Goal: Information Seeking & Learning: Learn about a topic

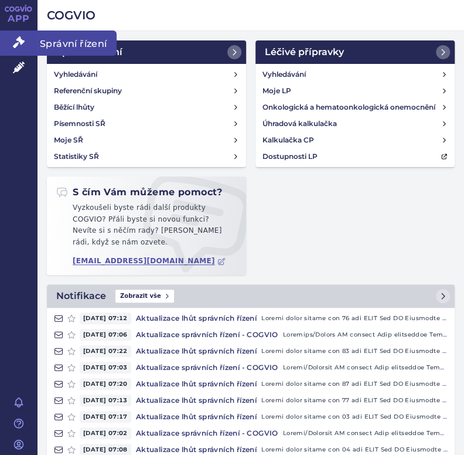
click at [15, 40] on icon at bounding box center [19, 42] width 12 height 12
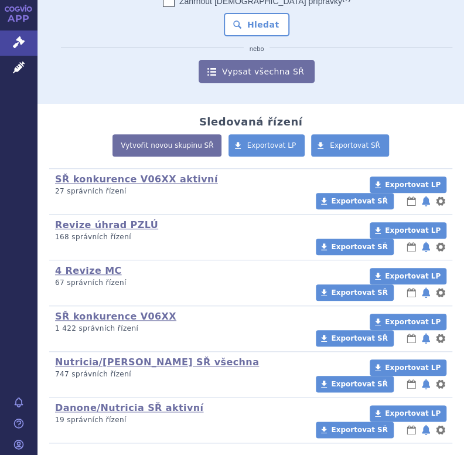
scroll to position [168, 0]
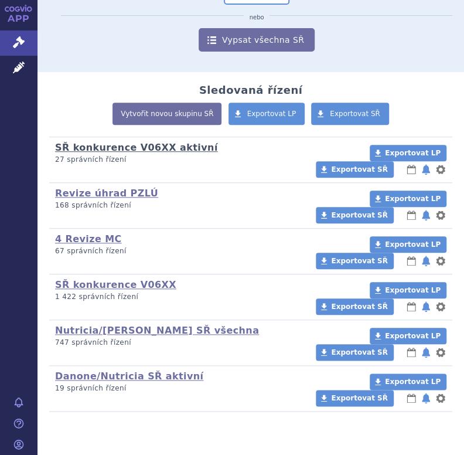
click at [160, 144] on link "SŘ konkurence V06XX aktivní" at bounding box center [136, 147] width 163 height 11
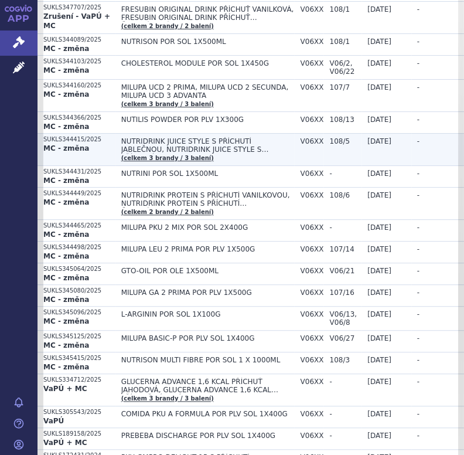
scroll to position [292, 0]
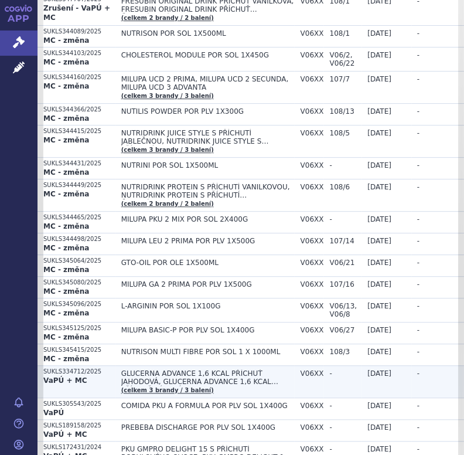
click at [295, 379] on span "GLUCERNA ADVANCE 1,6 KCAL PŘÍCHUŤ JAHODOVÁ, GLUCERNA ADVANCE 1,6 KCAL PŘÍCHUŤ K…" at bounding box center [207, 377] width 173 height 16
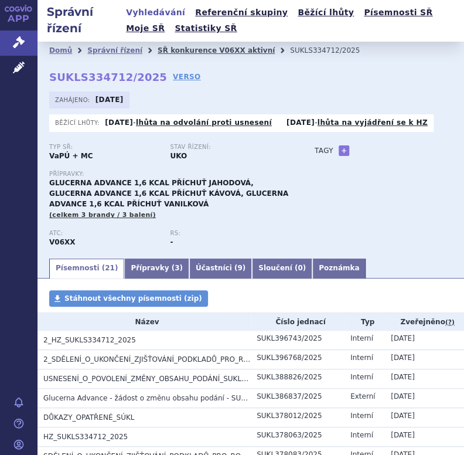
click at [158, 46] on link "SŘ konkurence V06XX aktivní" at bounding box center [216, 50] width 117 height 8
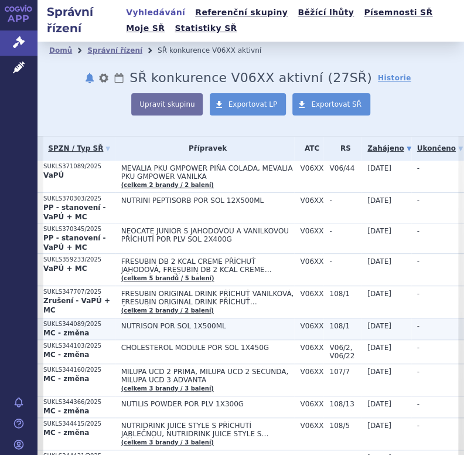
click at [77, 329] on strong "MC - změna" at bounding box center [66, 333] width 46 height 8
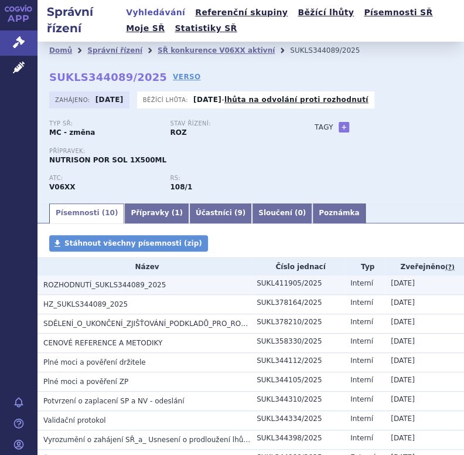
click at [155, 287] on h3 "ROZHODNUTÍ_SUKLS344089_2025" at bounding box center [146, 285] width 207 height 12
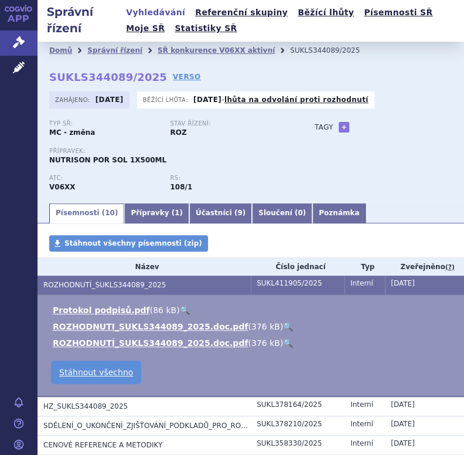
click at [283, 328] on link "🔍" at bounding box center [288, 326] width 10 height 9
click at [194, 49] on link "SŘ konkurence V06XX aktivní" at bounding box center [216, 50] width 117 height 8
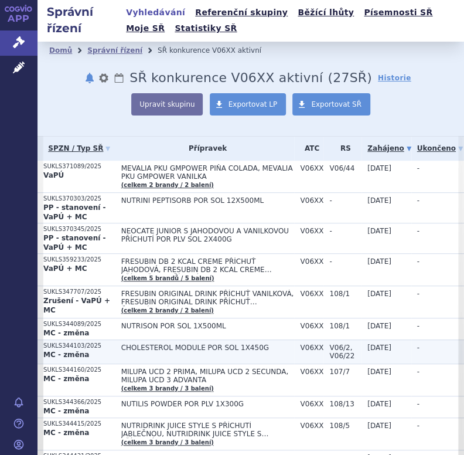
click at [176, 347] on span "CHOLESTEROL MODULE POR SOL 1X450G" at bounding box center [207, 347] width 173 height 8
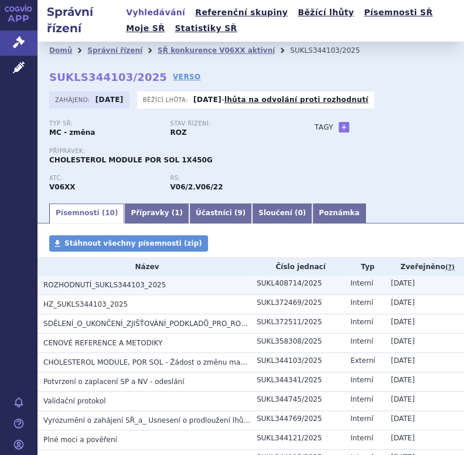
click at [147, 284] on span "ROZHODNUTÍ_SUKLS344103_2025" at bounding box center [104, 285] width 122 height 8
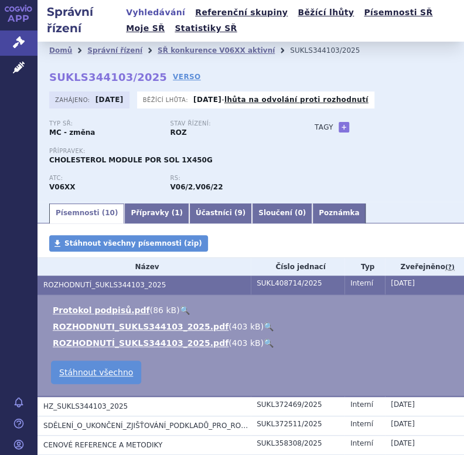
click at [264, 328] on link "🔍" at bounding box center [269, 326] width 10 height 9
click at [206, 52] on link "SŘ konkurence V06XX aktivní" at bounding box center [216, 50] width 117 height 8
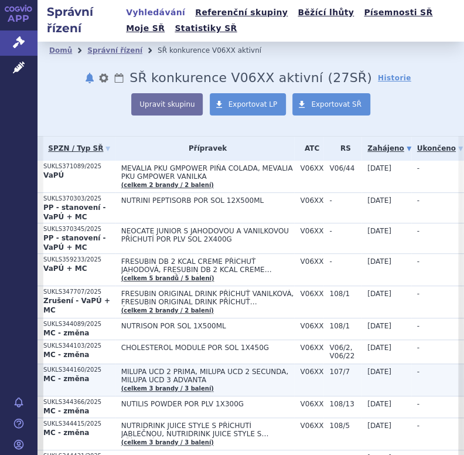
click at [137, 369] on span "MILUPA UCD 2 PRIMA, MILUPA UCD 2 SECUNDA, MILUPA UCD 3 ADVANTA" at bounding box center [207, 375] width 173 height 16
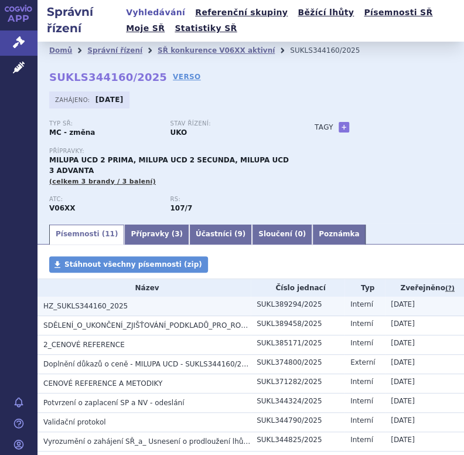
click at [102, 308] on span "HZ_SUKLS344160_2025" at bounding box center [85, 306] width 84 height 8
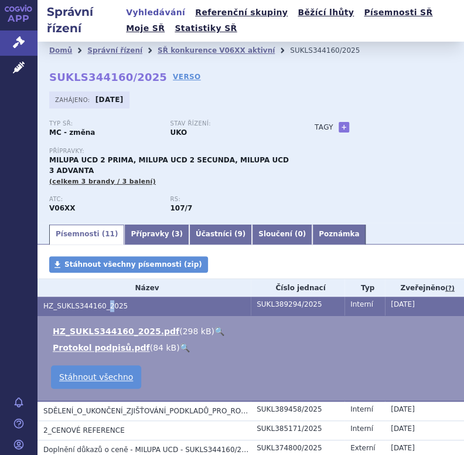
drag, startPoint x: 102, startPoint y: 308, endPoint x: 198, endPoint y: 334, distance: 98.9
click at [215, 334] on link "🔍" at bounding box center [220, 330] width 10 height 9
click at [197, 49] on link "SŘ konkurence V06XX aktivní" at bounding box center [216, 50] width 117 height 8
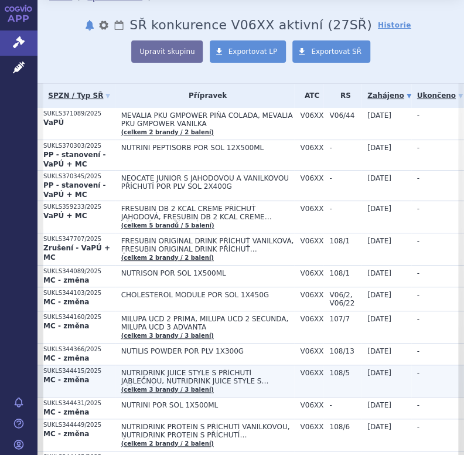
scroll to position [176, 0]
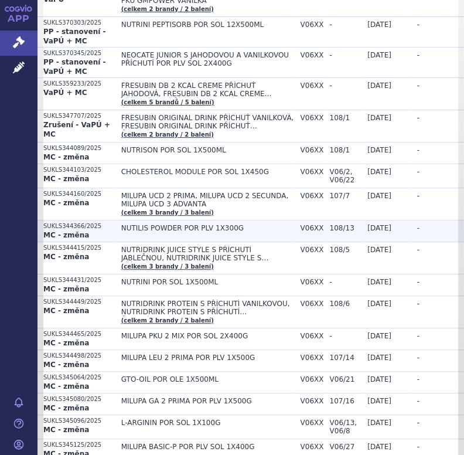
click at [190, 232] on td "NUTILIS POWDER POR PLV 1X300G" at bounding box center [204, 231] width 179 height 22
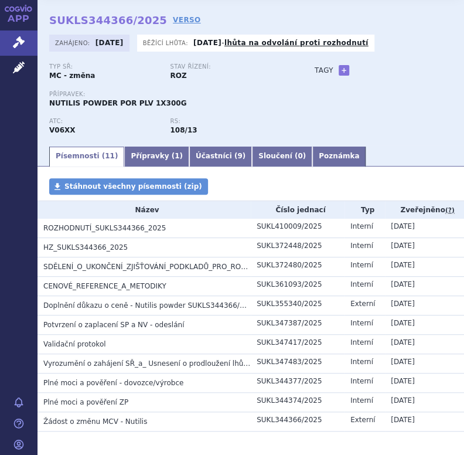
scroll to position [103, 0]
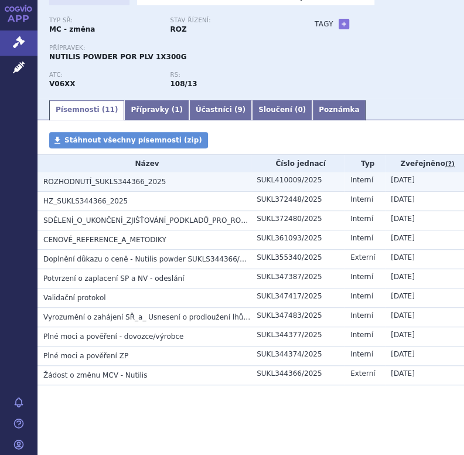
click at [147, 183] on span "ROZHODNUTÍ_SUKLS344366_2025" at bounding box center [104, 182] width 122 height 8
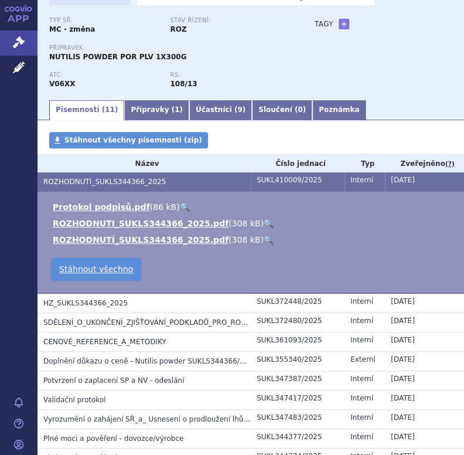
click at [264, 224] on link "🔍" at bounding box center [269, 223] width 10 height 9
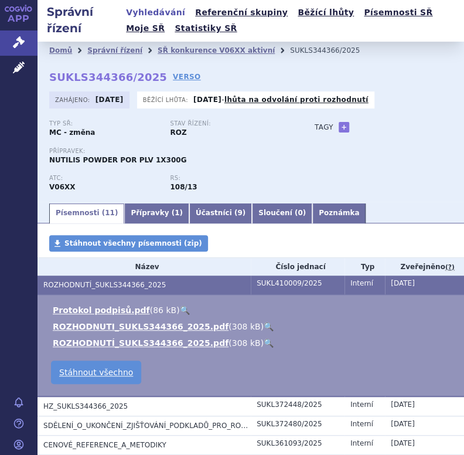
scroll to position [0, 0]
click at [159, 47] on link "SŘ konkurence V06XX aktivní" at bounding box center [216, 50] width 117 height 8
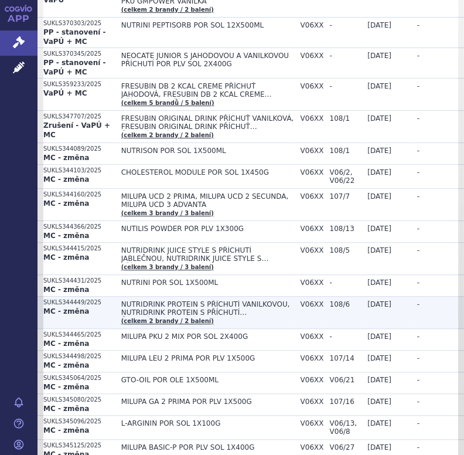
scroll to position [176, 0]
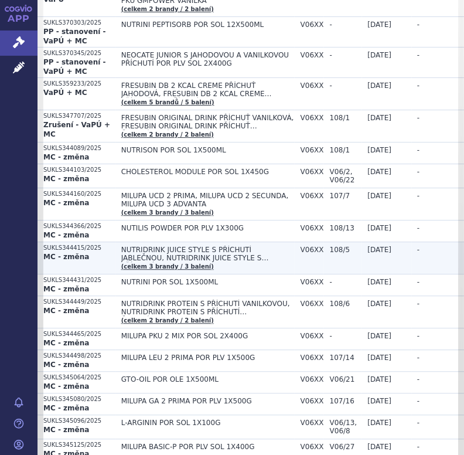
click at [188, 252] on span "NUTRIDRINK JUICE STYLE S PŘÍCHUTÍ JABLEČNOU, NUTRIDRINK JUICE STYLE S PŘÍCHUTÍ …" at bounding box center [207, 254] width 173 height 16
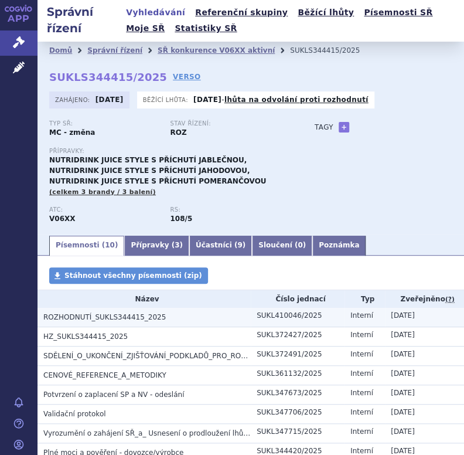
click at [135, 316] on span "ROZHODNUTÍ_SUKLS344415_2025" at bounding box center [104, 317] width 122 height 8
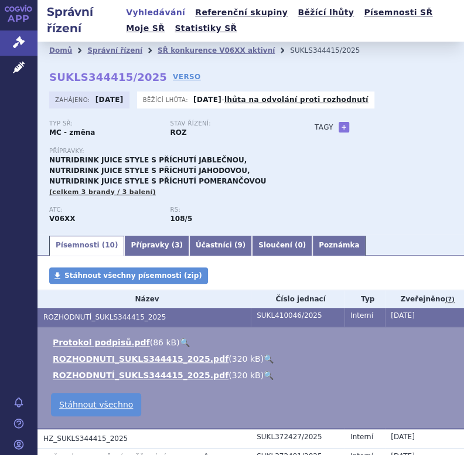
click at [264, 360] on link "🔍" at bounding box center [269, 358] width 10 height 9
click at [205, 49] on link "SŘ konkurence V06XX aktivní" at bounding box center [216, 50] width 117 height 8
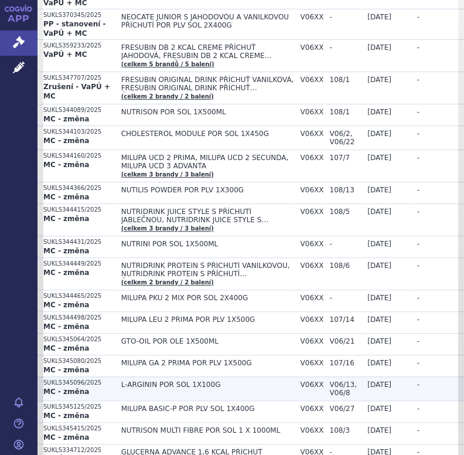
scroll to position [234, 0]
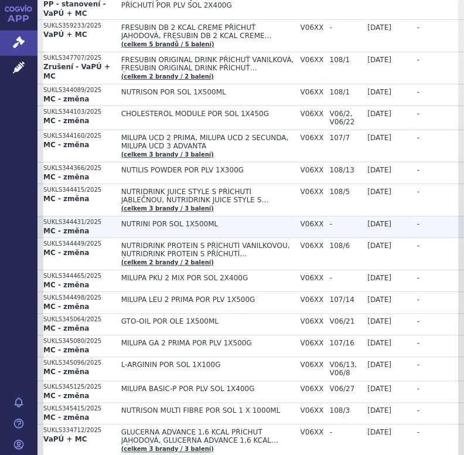
click at [220, 225] on span "NUTRINI POR SOL 1X500ML" at bounding box center [207, 224] width 173 height 8
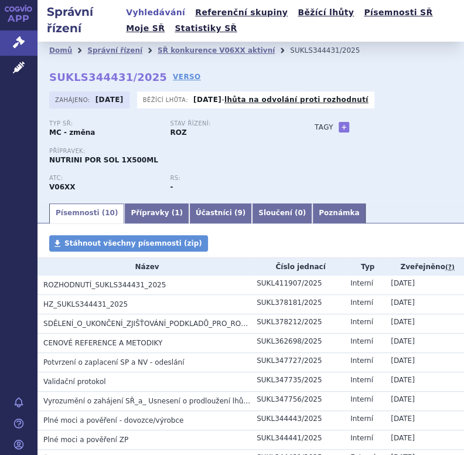
click at [148, 284] on span "ROZHODNUTÍ_SUKLS344431_2025" at bounding box center [104, 285] width 122 height 8
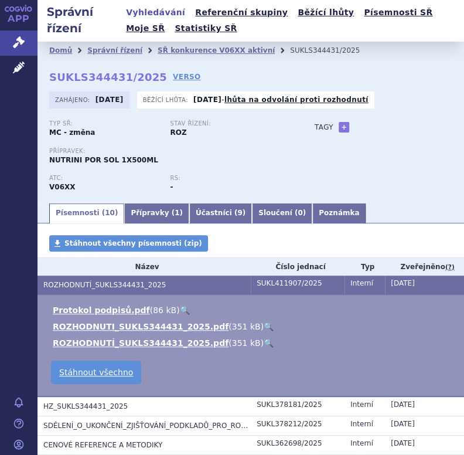
click at [264, 325] on link "🔍" at bounding box center [269, 326] width 10 height 9
click at [189, 46] on link "SŘ konkurence V06XX aktivní" at bounding box center [216, 50] width 117 height 8
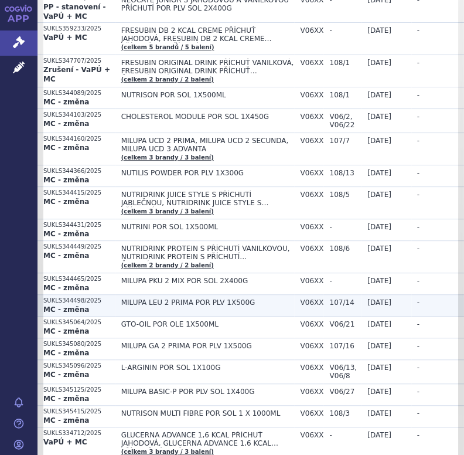
scroll to position [234, 0]
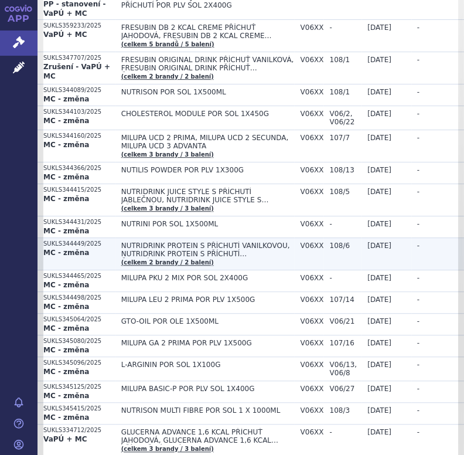
click at [181, 244] on span "NUTRIDRINK PROTEIN S PŘÍCHUTÍ VANILKOVOU, NUTRIDRINK PROTEIN S PŘÍCHUTÍ ČOKOLÁD…" at bounding box center [207, 249] width 173 height 16
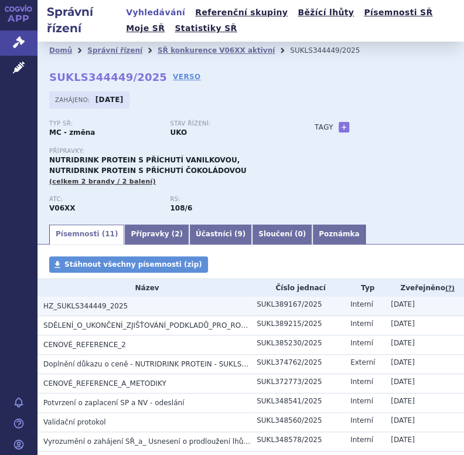
click at [72, 307] on span "HZ_SUKLS344449_2025" at bounding box center [85, 306] width 84 height 8
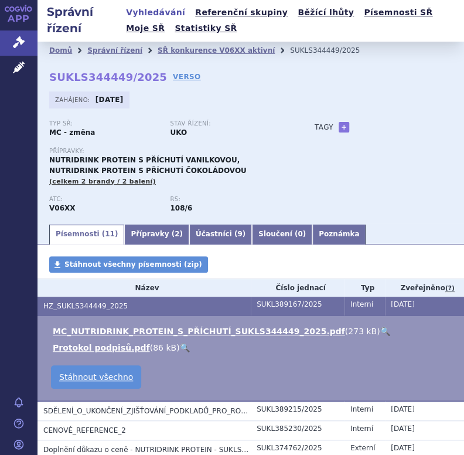
click at [380, 331] on link "🔍" at bounding box center [385, 330] width 10 height 9
click at [195, 47] on link "SŘ konkurence V06XX aktivní" at bounding box center [216, 50] width 117 height 8
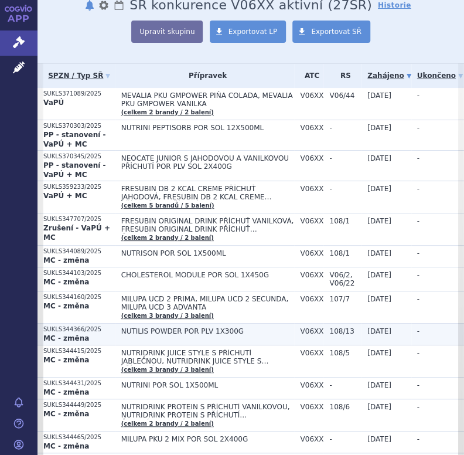
scroll to position [234, 0]
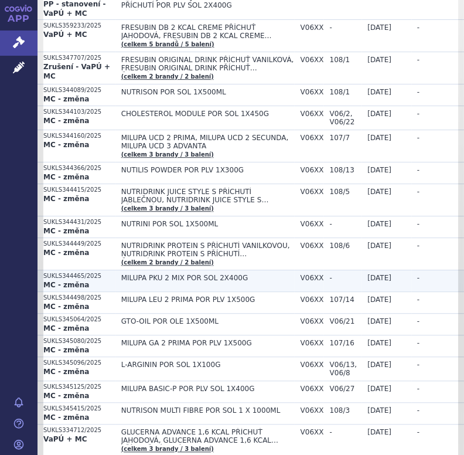
click at [178, 276] on span "MILUPA PKU 2 MIX POR SOL 2X400G" at bounding box center [207, 278] width 173 height 8
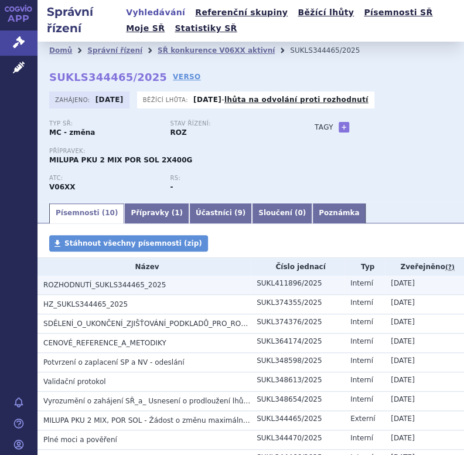
drag, startPoint x: 121, startPoint y: 285, endPoint x: 147, endPoint y: 285, distance: 25.8
click at [121, 285] on span "ROZHODNUTÍ_SUKLS344465_2025" at bounding box center [104, 285] width 122 height 8
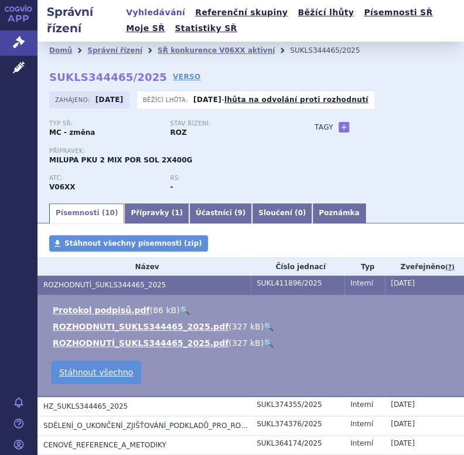
click at [264, 325] on link "🔍" at bounding box center [269, 326] width 10 height 9
click at [161, 54] on link "SŘ konkurence V06XX aktivní" at bounding box center [216, 50] width 117 height 8
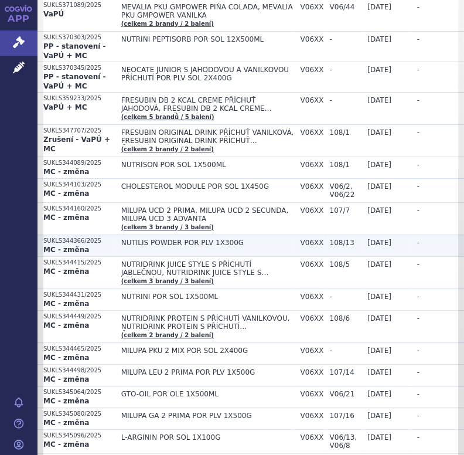
scroll to position [234, 0]
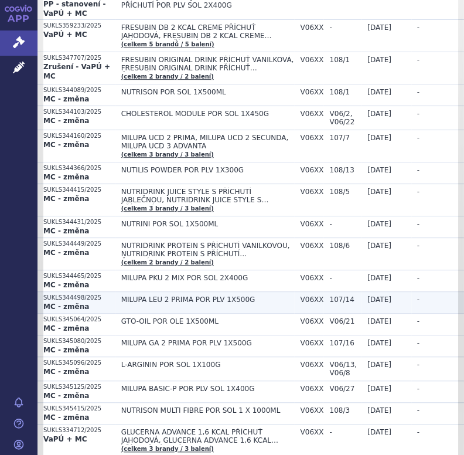
click at [176, 297] on span "MILUPA LEU 2 PRIMA POR PLV 1X500G" at bounding box center [207, 299] width 173 height 8
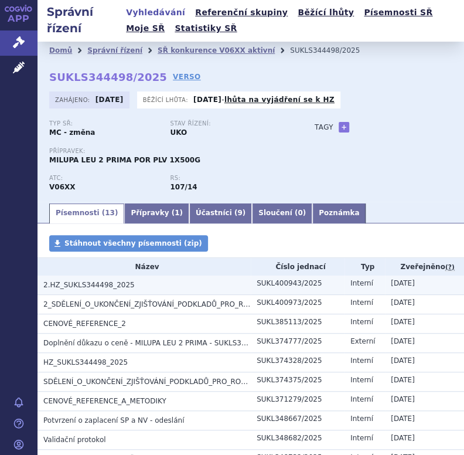
click at [118, 287] on span "2.HZ_SUKLS344498_2025" at bounding box center [88, 285] width 91 height 8
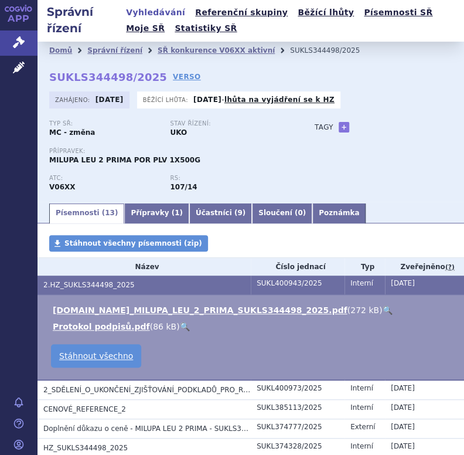
click at [382, 307] on link "🔍" at bounding box center [387, 309] width 10 height 9
click at [207, 52] on link "SŘ konkurence V06XX aktivní" at bounding box center [216, 50] width 117 height 8
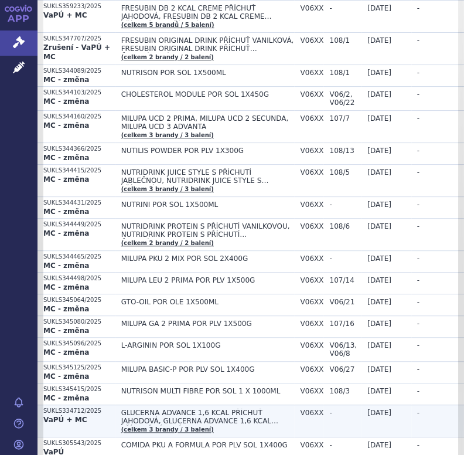
scroll to position [352, 0]
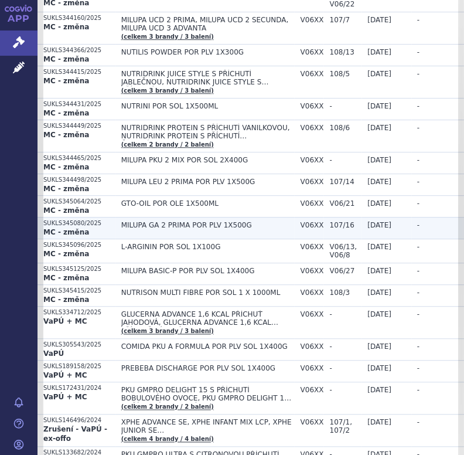
click at [154, 222] on span "MILUPA GA 2 PRIMA POR PLV 1X500G" at bounding box center [207, 225] width 173 height 8
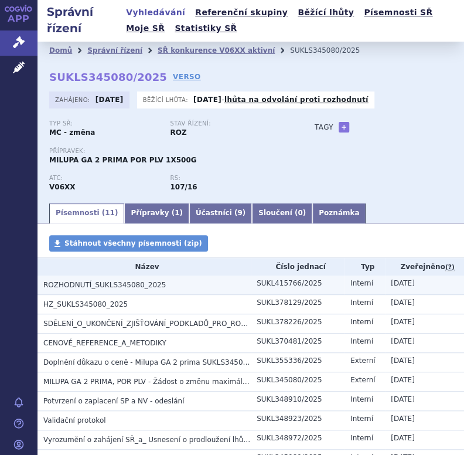
click at [124, 284] on span "ROZHODNUTÍ_SUKLS345080_2025" at bounding box center [104, 285] width 122 height 8
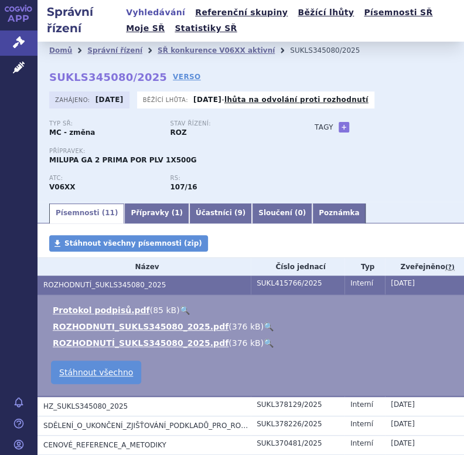
click at [264, 325] on link "🔍" at bounding box center [269, 326] width 10 height 9
click at [195, 48] on link "SŘ konkurence V06XX aktivní" at bounding box center [216, 50] width 117 height 8
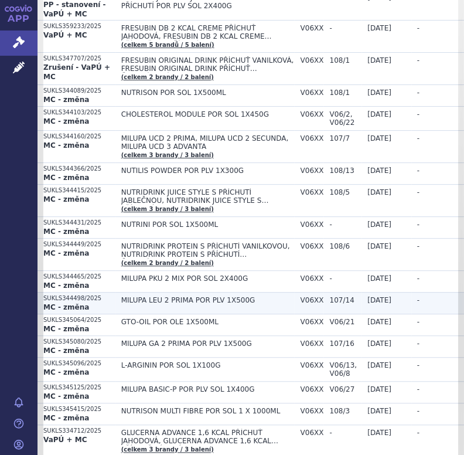
scroll to position [234, 0]
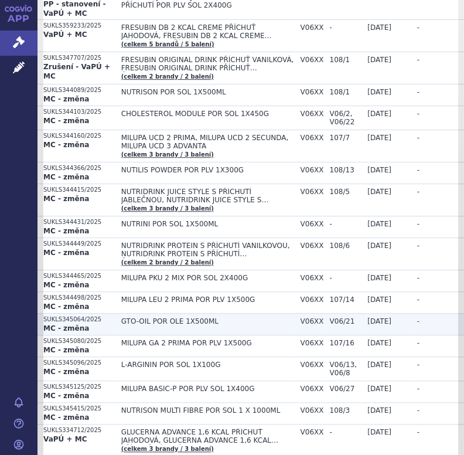
click at [146, 319] on span "GTO-OIL POR OLE 1X500ML" at bounding box center [207, 321] width 173 height 8
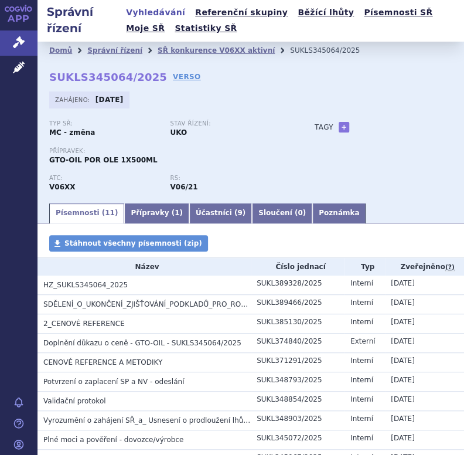
click at [93, 289] on span "HZ_SUKLS345064_2025" at bounding box center [85, 285] width 84 height 8
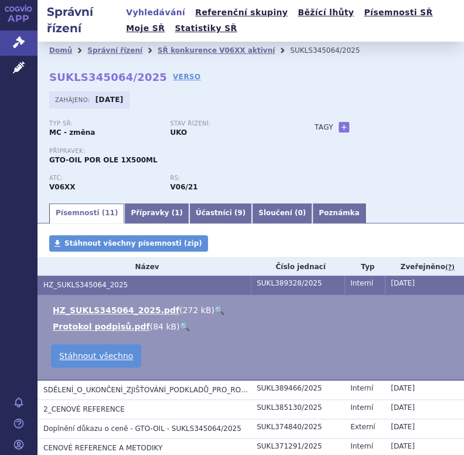
click at [215, 309] on link "🔍" at bounding box center [220, 309] width 10 height 9
click at [185, 46] on link "SŘ konkurence V06XX aktivní" at bounding box center [216, 50] width 117 height 8
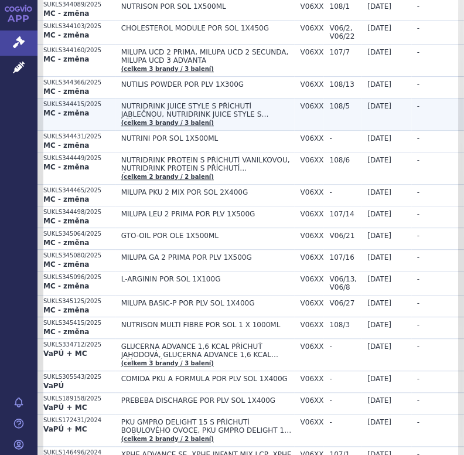
scroll to position [410, 0]
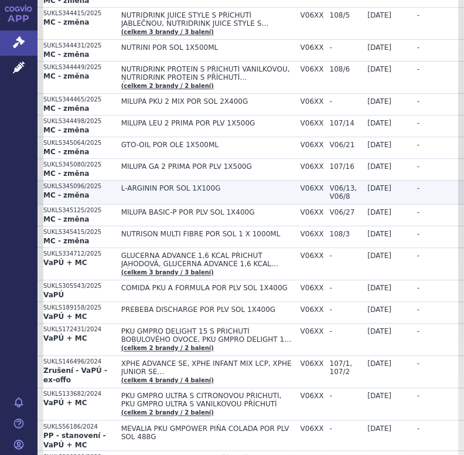
click at [176, 188] on span "L-ARGININ POR SOL 1X100G" at bounding box center [207, 188] width 173 height 8
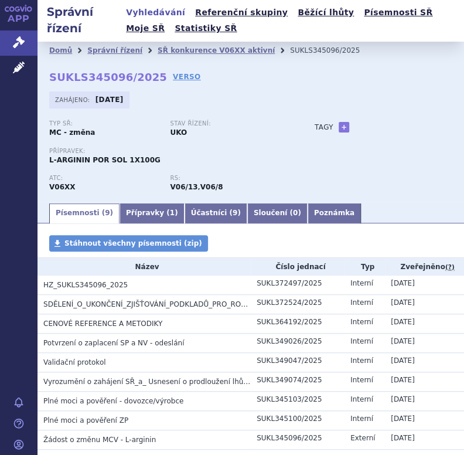
scroll to position [64, 0]
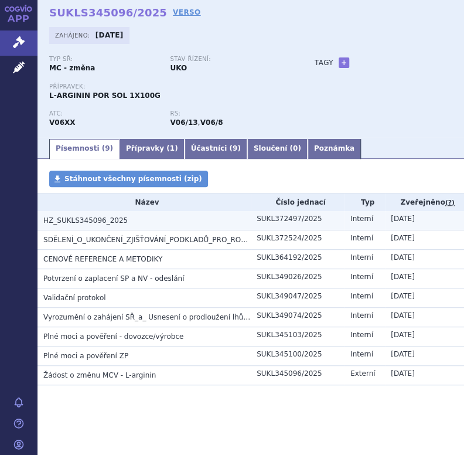
click at [82, 223] on span "HZ_SUKLS345096_2025" at bounding box center [85, 220] width 84 height 8
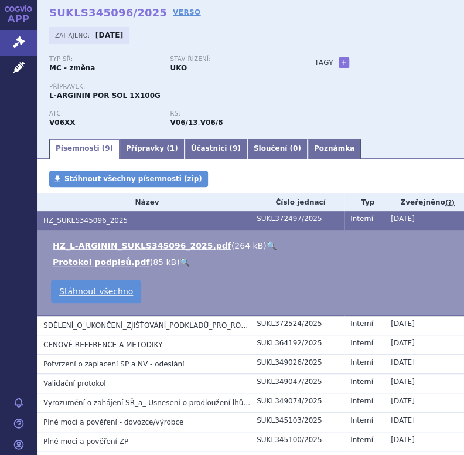
click at [267, 244] on link "🔍" at bounding box center [272, 245] width 10 height 9
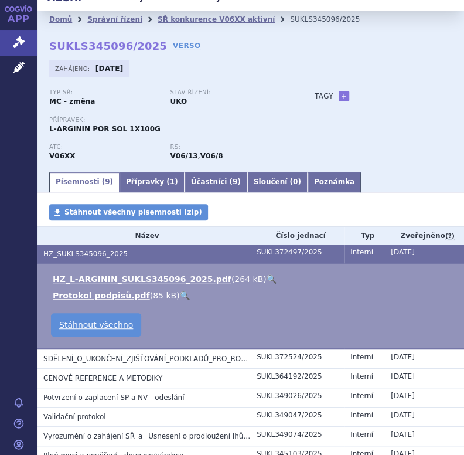
scroll to position [0, 0]
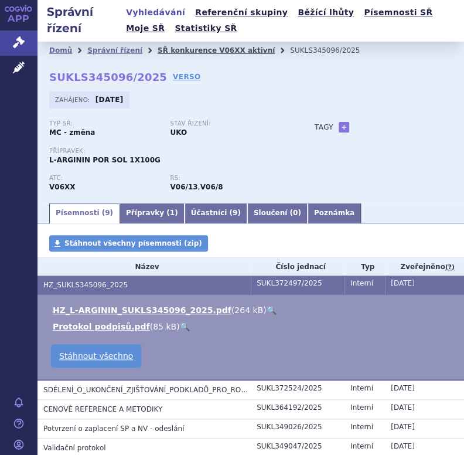
click at [159, 50] on link "SŘ konkurence V06XX aktivní" at bounding box center [216, 50] width 117 height 8
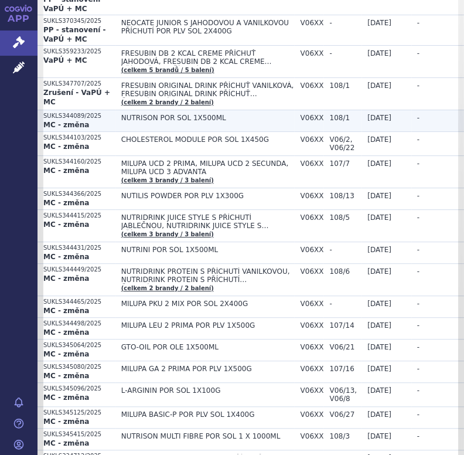
scroll to position [234, 0]
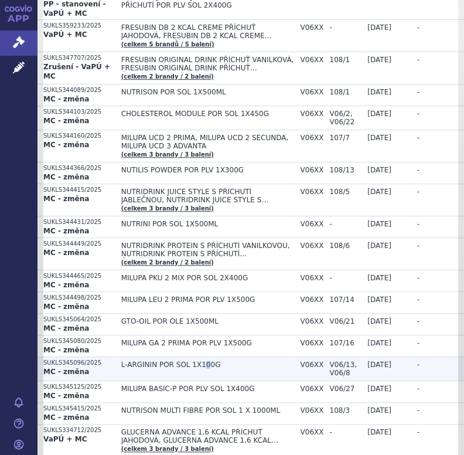
click at [194, 360] on span "L-ARGININ POR SOL 1X100G" at bounding box center [207, 364] width 173 height 8
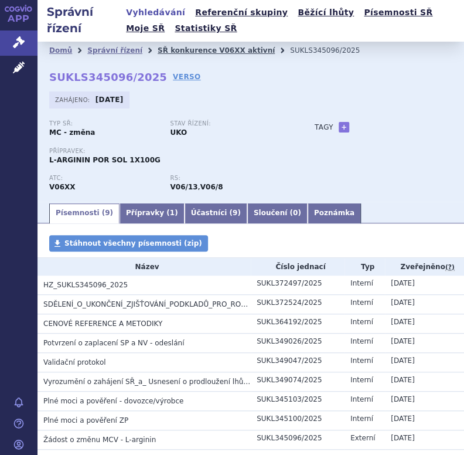
click at [199, 49] on link "SŘ konkurence V06XX aktivní" at bounding box center [216, 50] width 117 height 8
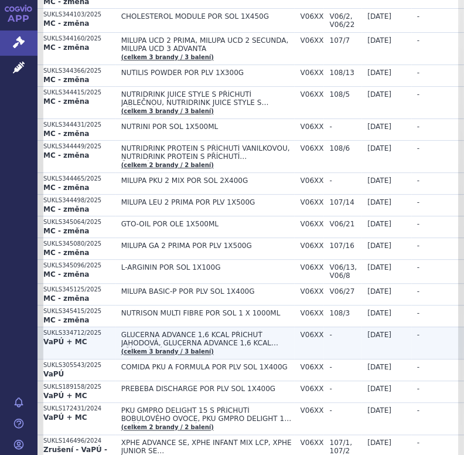
scroll to position [352, 0]
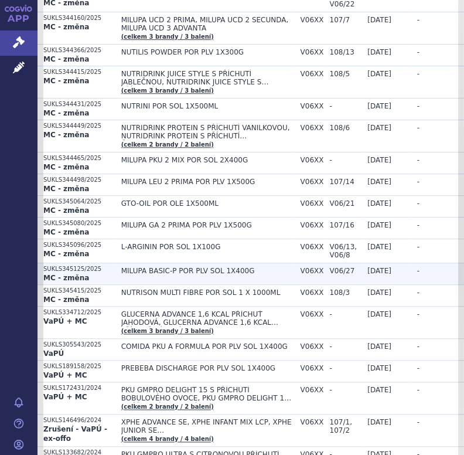
click at [144, 269] on span "MILUPA BASIC-P POR PLV SOL 1X400G" at bounding box center [207, 271] width 173 height 8
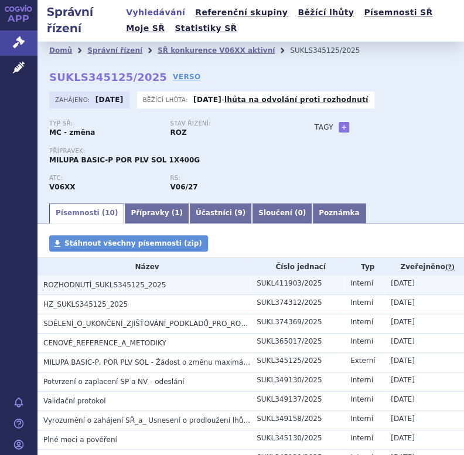
click at [141, 287] on span "ROZHODNUTÍ_SUKLS345125_2025" at bounding box center [104, 285] width 122 height 8
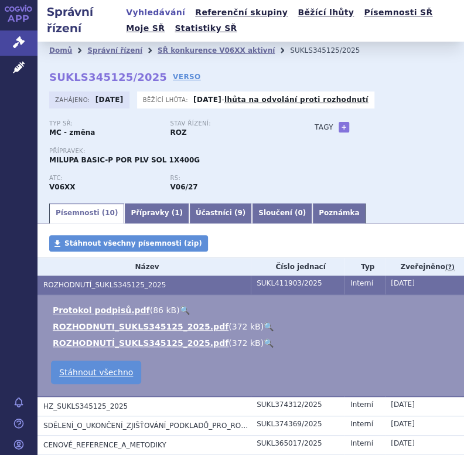
click at [264, 326] on link "🔍" at bounding box center [269, 326] width 10 height 9
click at [181, 52] on link "SŘ konkurence V06XX aktivní" at bounding box center [216, 50] width 117 height 8
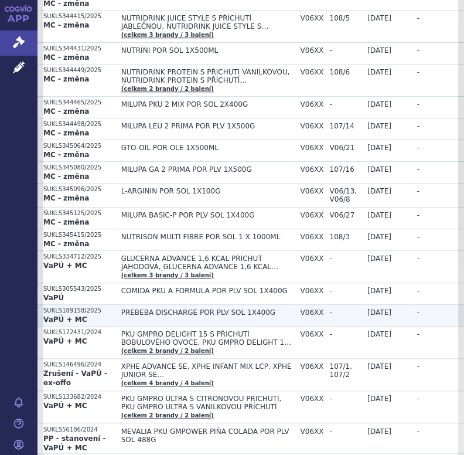
scroll to position [410, 0]
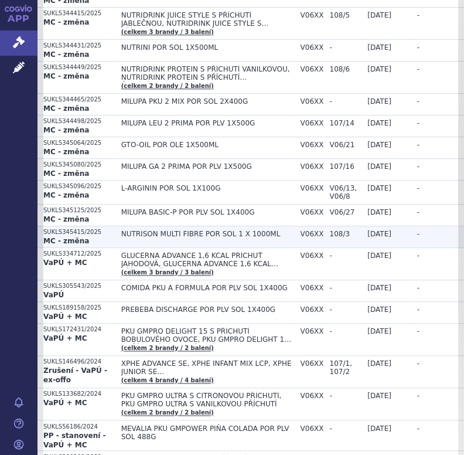
click at [163, 233] on span "NUTRISON MULTI FIBRE POR SOL 1 X 1000ML" at bounding box center [207, 234] width 173 height 8
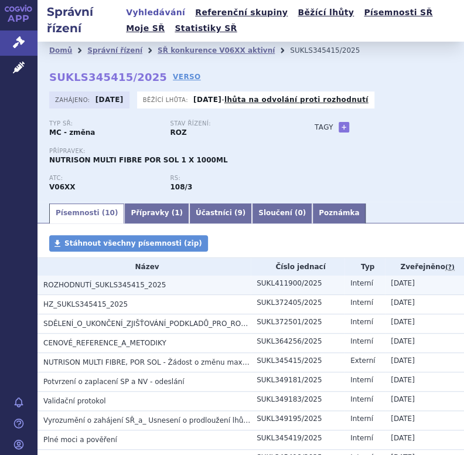
click at [120, 281] on span "ROZHODNUTÍ_SUKLS345415_2025" at bounding box center [104, 285] width 122 height 8
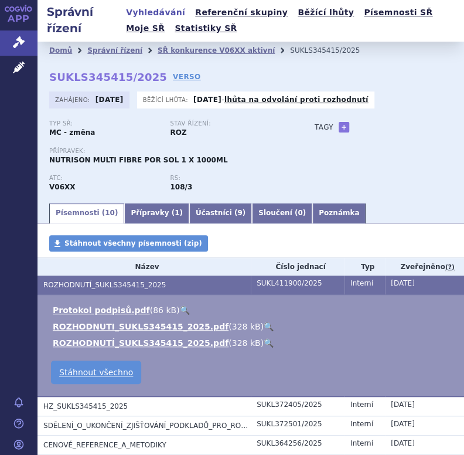
click at [264, 325] on link "🔍" at bounding box center [269, 326] width 10 height 9
